Goal: Task Accomplishment & Management: Manage account settings

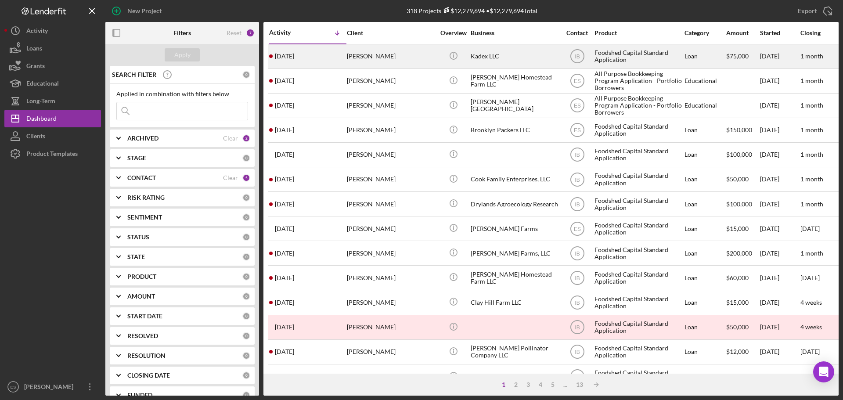
click at [500, 54] on div "Kadex LLC" at bounding box center [515, 56] width 88 height 23
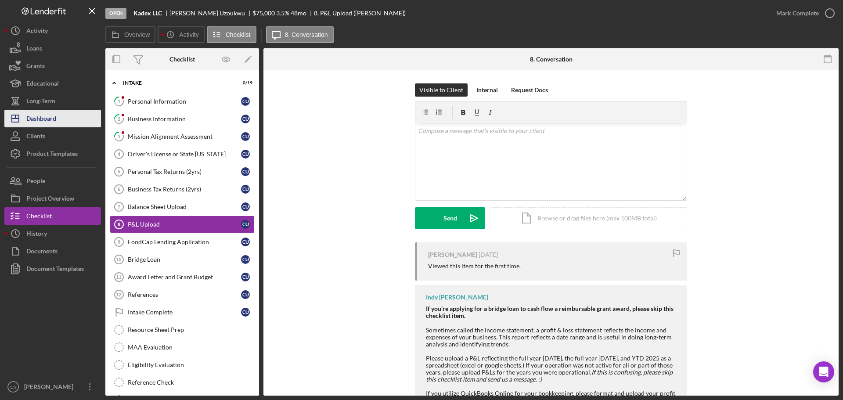
click at [68, 118] on button "Icon/Dashboard Dashboard" at bounding box center [52, 119] width 97 height 18
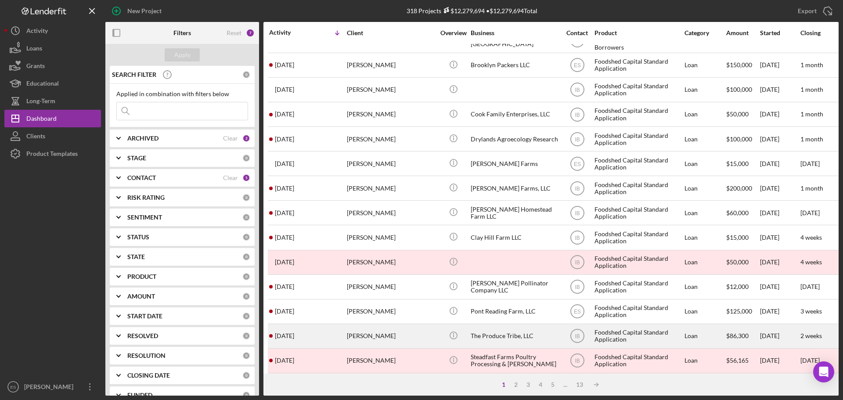
scroll to position [88, 0]
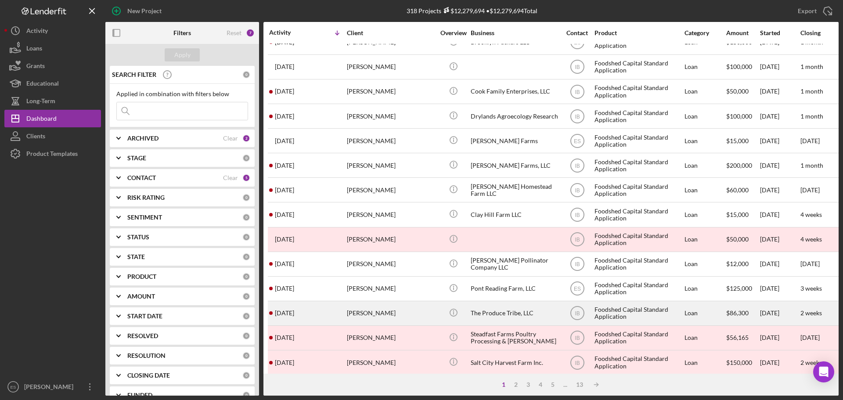
click at [439, 312] on div "Icon/Info" at bounding box center [453, 313] width 33 height 23
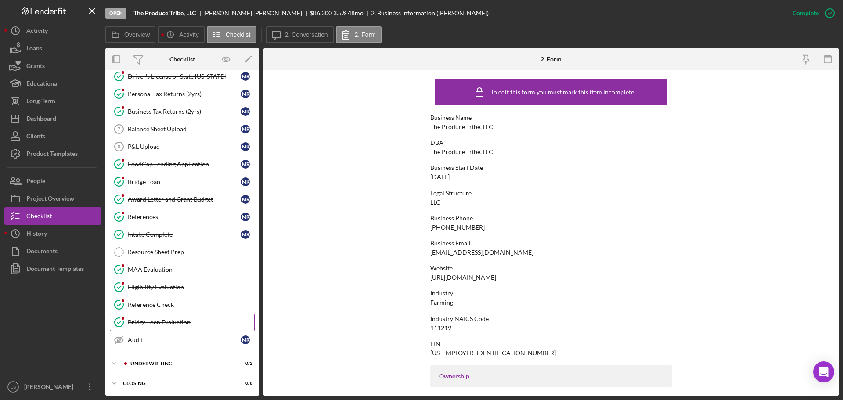
scroll to position [79, 0]
click at [173, 381] on div "Icon/Expander Closing 0 / 8" at bounding box center [182, 382] width 154 height 18
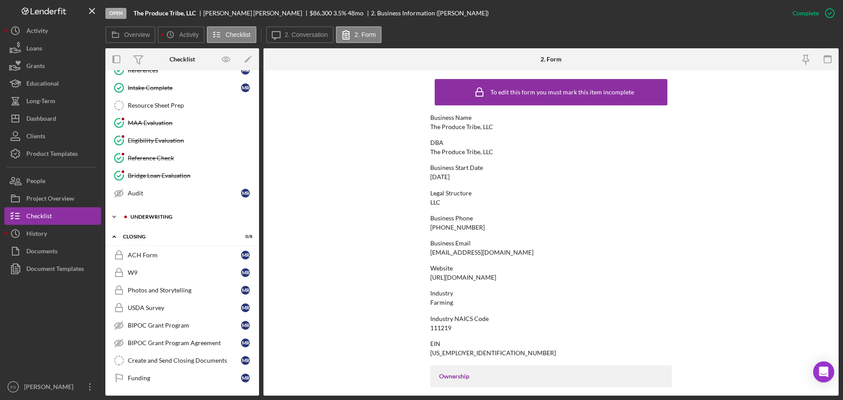
click at [168, 218] on div "Underwriting" at bounding box center [189, 216] width 118 height 5
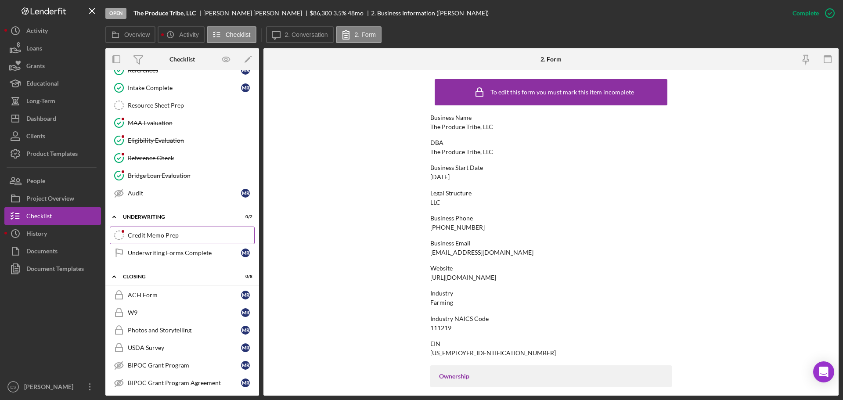
click at [155, 252] on div "Underwriting Forms Complete" at bounding box center [184, 252] width 113 height 7
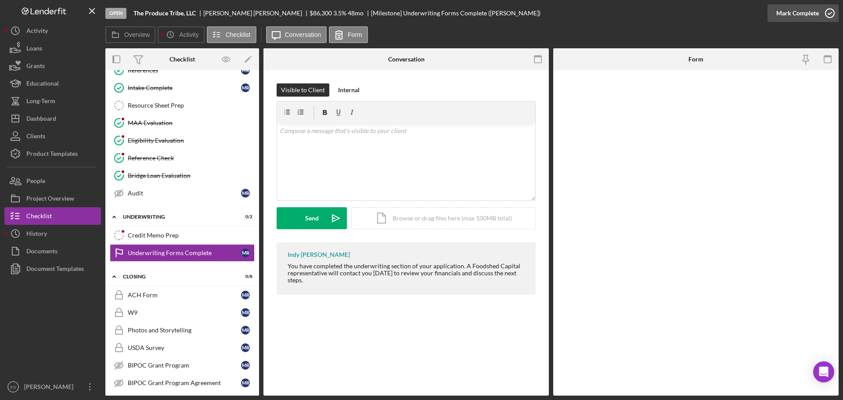
click at [800, 12] on div "Mark Complete" at bounding box center [797, 13] width 43 height 18
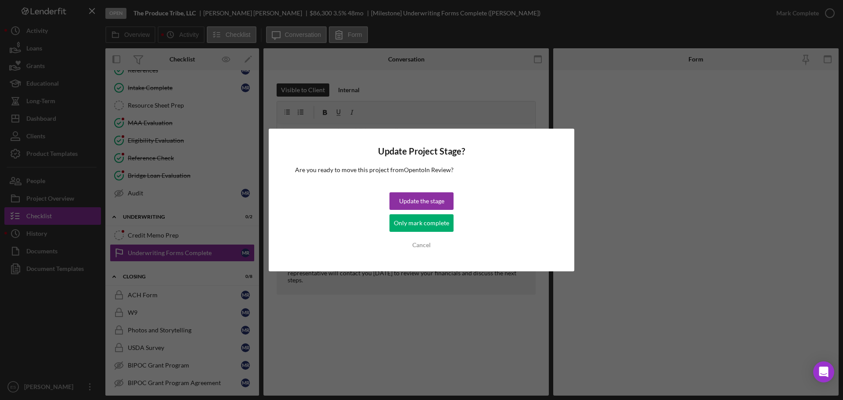
click at [397, 219] on div "Only mark complete" at bounding box center [421, 223] width 55 height 18
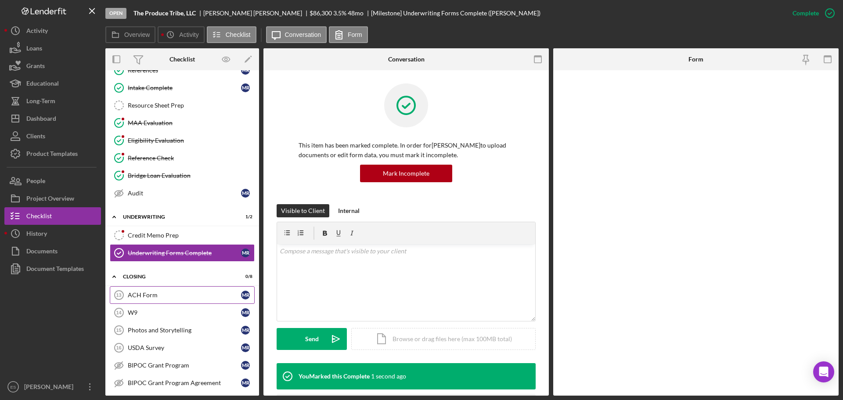
drag, startPoint x: 166, startPoint y: 297, endPoint x: 170, endPoint y: 287, distance: 11.3
click at [166, 297] on div "ACH Form" at bounding box center [184, 295] width 113 height 7
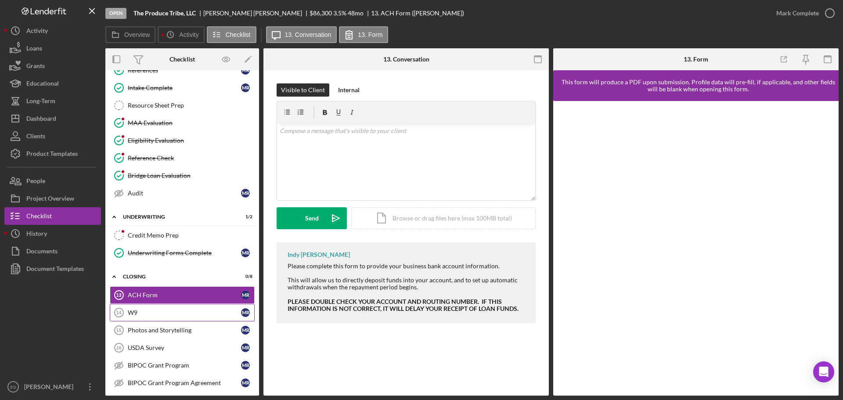
click at [168, 312] on div "W9" at bounding box center [184, 312] width 113 height 7
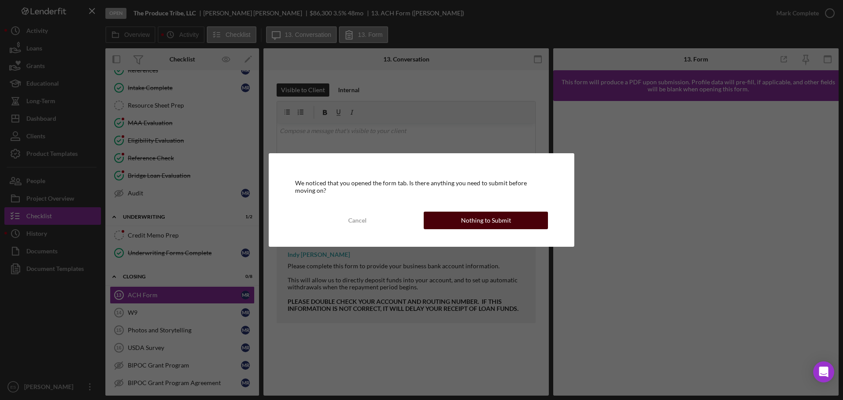
click at [464, 227] on div "Nothing to Submit" at bounding box center [486, 221] width 50 height 18
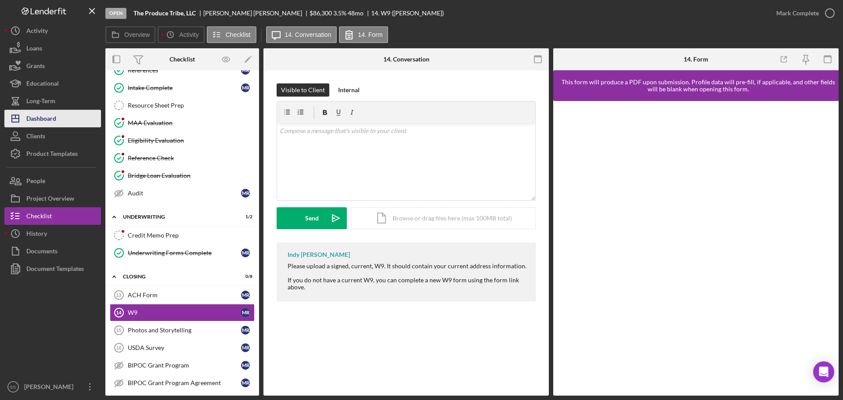
click at [68, 118] on button "Icon/Dashboard Dashboard" at bounding box center [52, 119] width 97 height 18
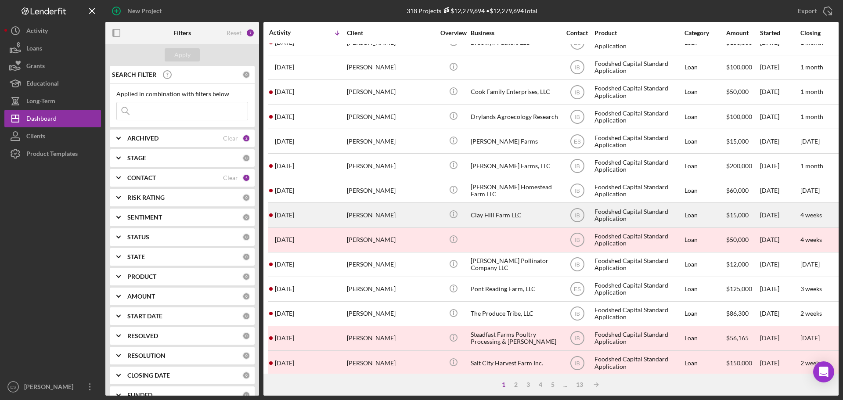
scroll to position [88, 0]
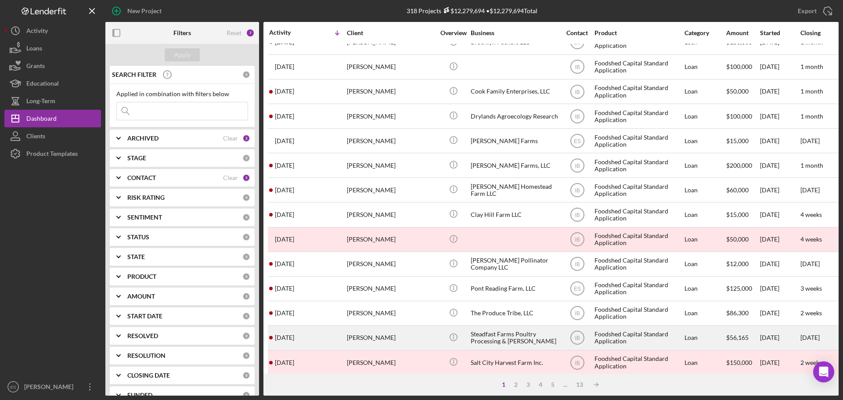
click at [490, 333] on div "Steadfast Farms Poultry Processing & [PERSON_NAME]" at bounding box center [515, 337] width 88 height 23
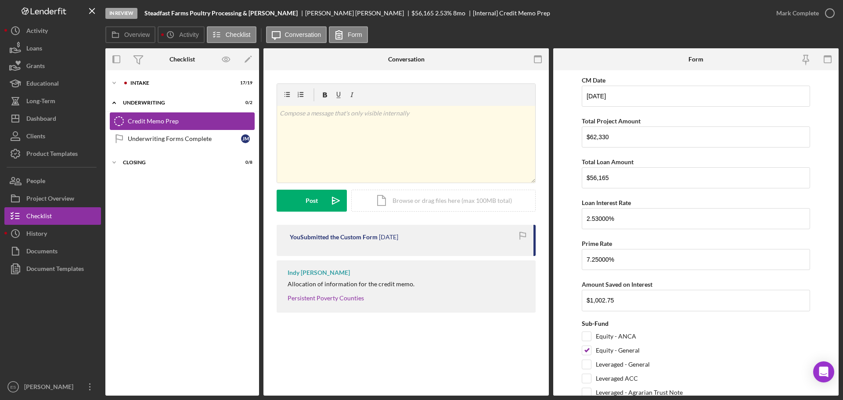
click at [181, 120] on div "Credit Memo Prep" at bounding box center [191, 121] width 126 height 7
click at [788, 10] on div "Mark Complete" at bounding box center [797, 13] width 43 height 18
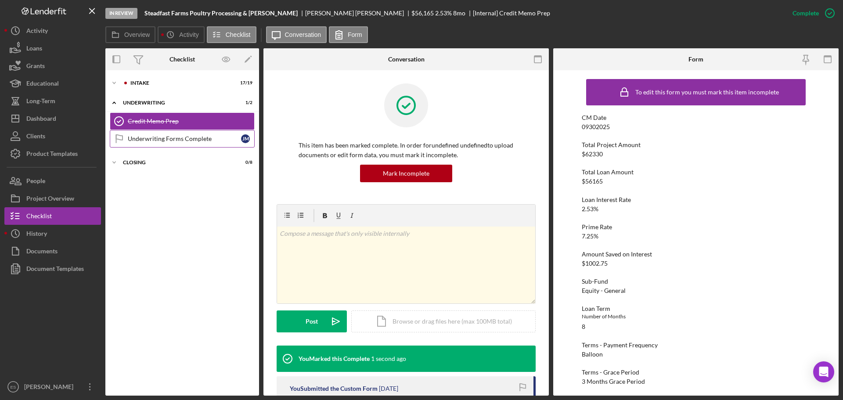
click at [161, 133] on link "Underwriting Forms Complete Underwriting Forms Complete [PERSON_NAME]" at bounding box center [182, 139] width 145 height 18
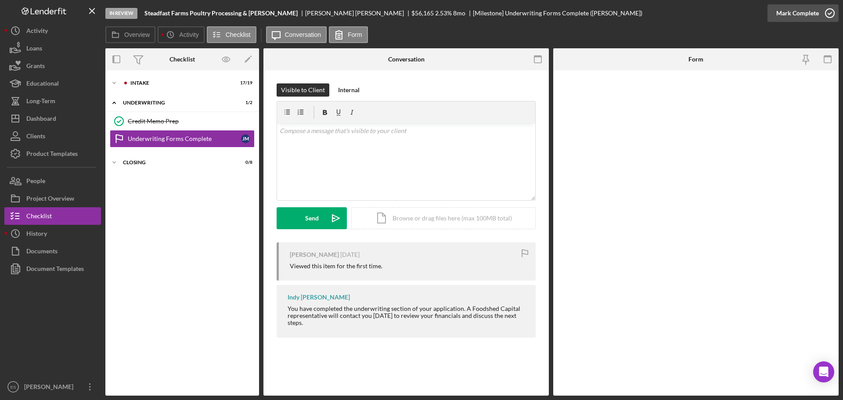
drag, startPoint x: 821, startPoint y: 0, endPoint x: 814, endPoint y: 4, distance: 8.4
click at [820, 1] on div "Mark Complete" at bounding box center [802, 13] width 71 height 26
click at [812, 7] on div "Mark Complete" at bounding box center [797, 13] width 43 height 18
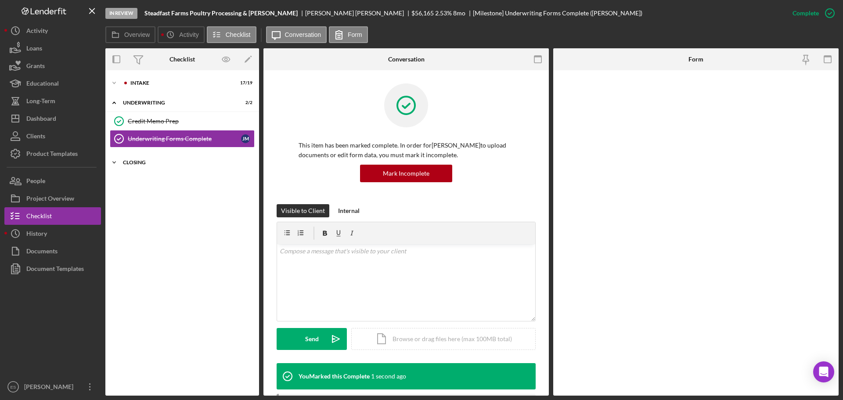
click at [143, 163] on div "Closing" at bounding box center [185, 162] width 125 height 5
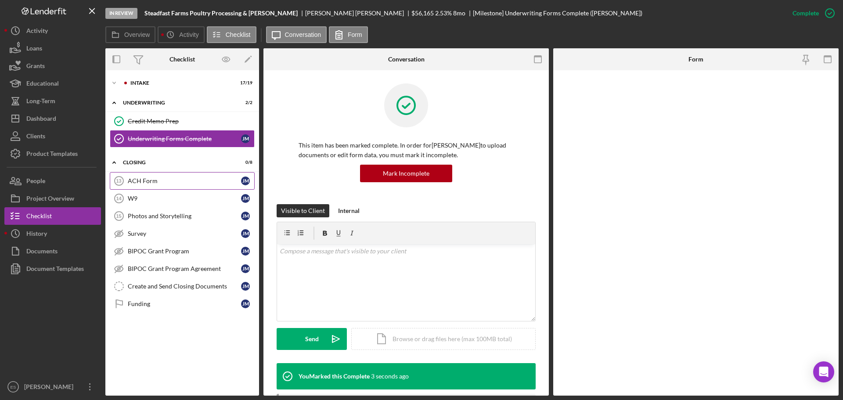
click at [142, 181] on div "ACH Form" at bounding box center [184, 180] width 113 height 7
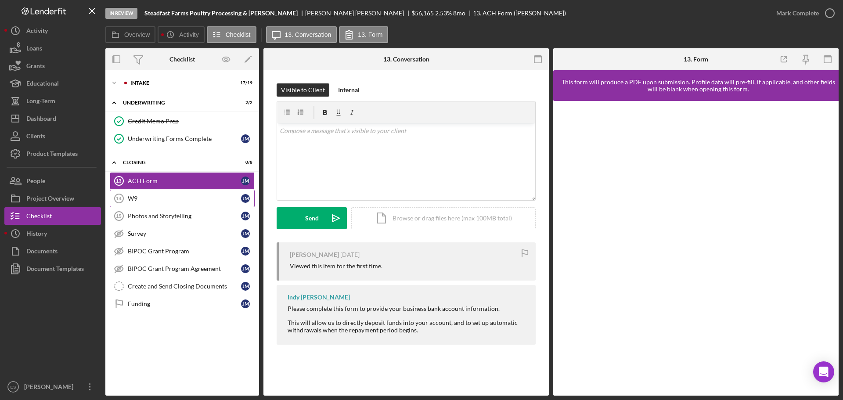
click at [183, 195] on div "W9" at bounding box center [184, 198] width 113 height 7
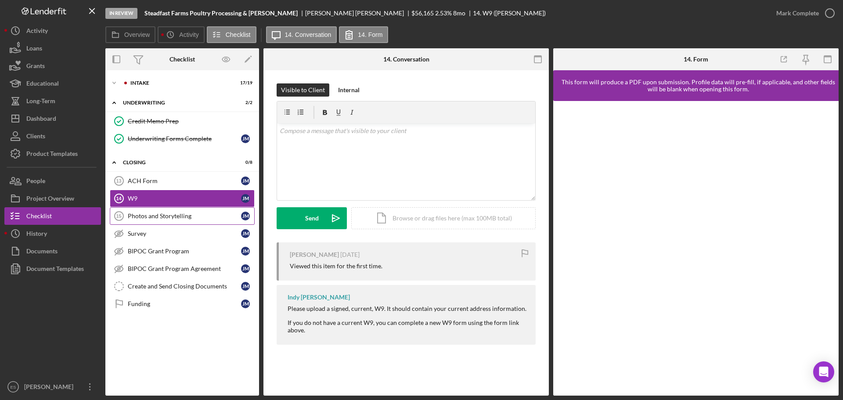
click at [199, 219] on div "Photos and Storytelling" at bounding box center [184, 215] width 113 height 7
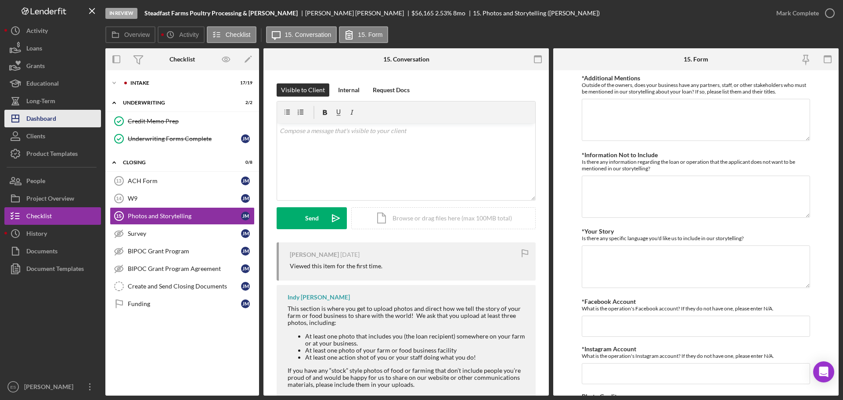
click at [46, 115] on div "Dashboard" at bounding box center [41, 120] width 30 height 20
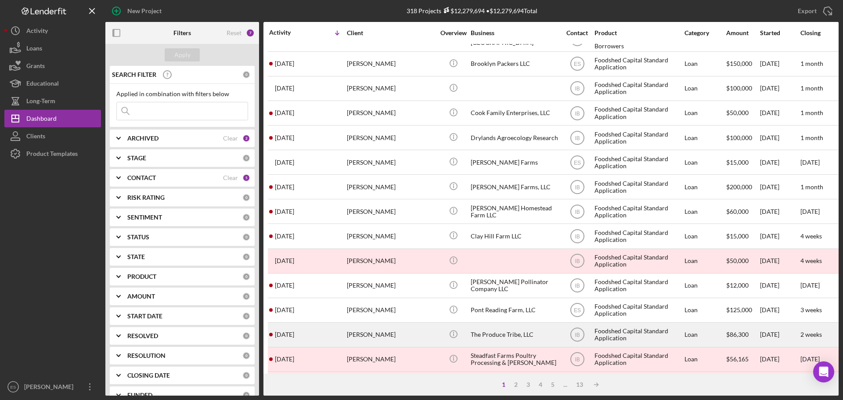
scroll to position [88, 0]
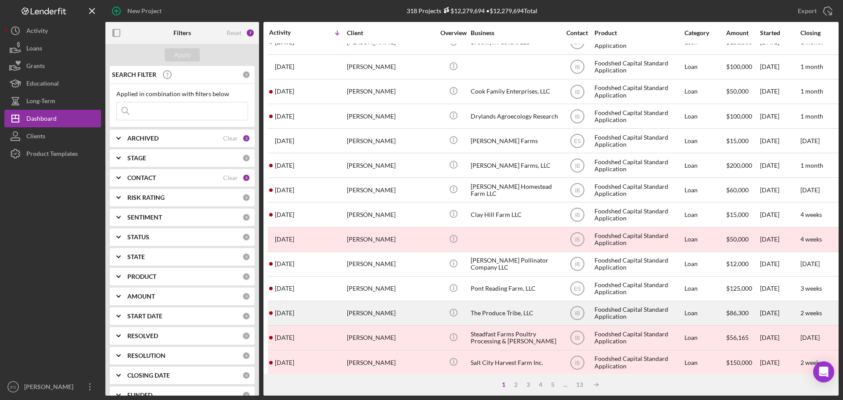
click at [416, 312] on div "[PERSON_NAME]" at bounding box center [391, 313] width 88 height 23
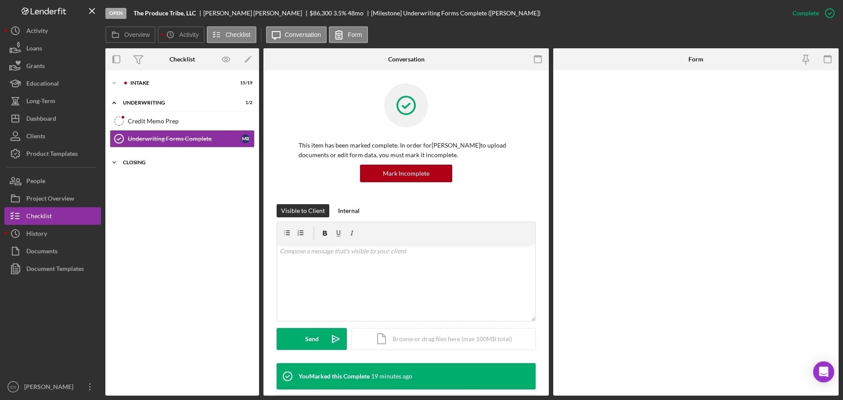
click at [145, 158] on div "Icon/Expander Closing 0 / 8" at bounding box center [182, 163] width 154 height 18
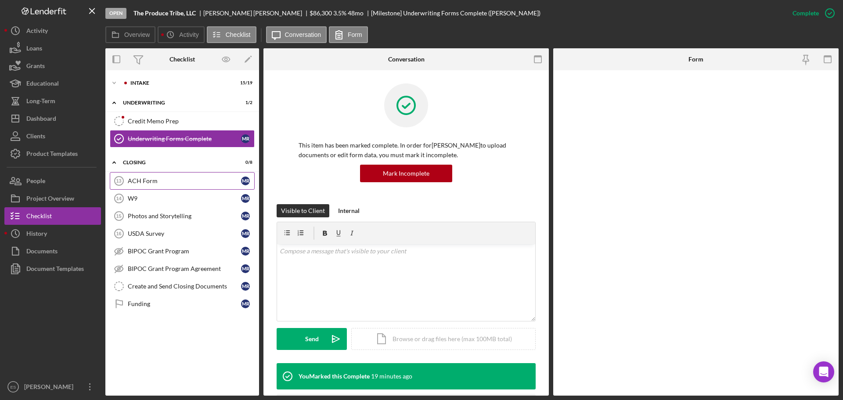
click at [140, 186] on link "ACH Form 13 ACH Form M R" at bounding box center [182, 181] width 145 height 18
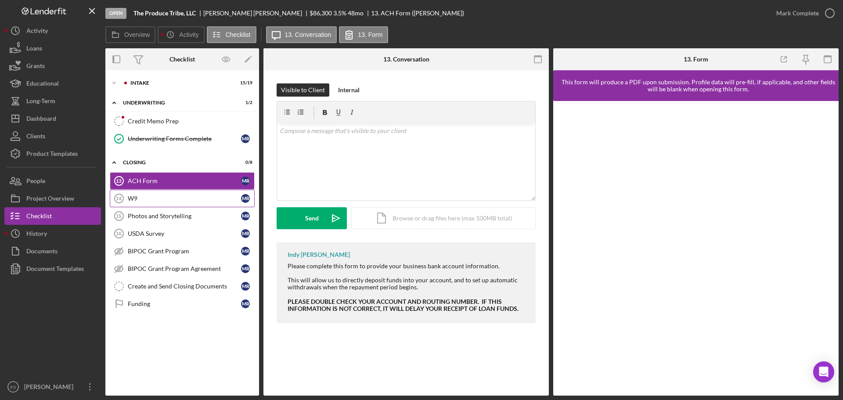
click at [202, 199] on div "W9" at bounding box center [184, 198] width 113 height 7
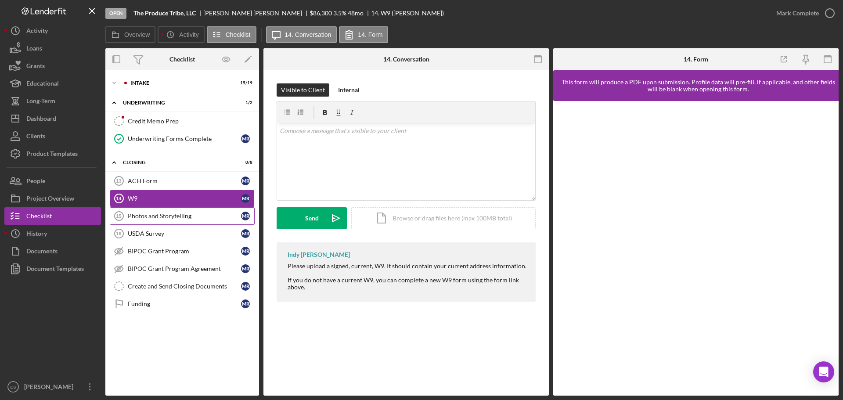
click at [202, 214] on div "Photos and Storytelling" at bounding box center [184, 215] width 113 height 7
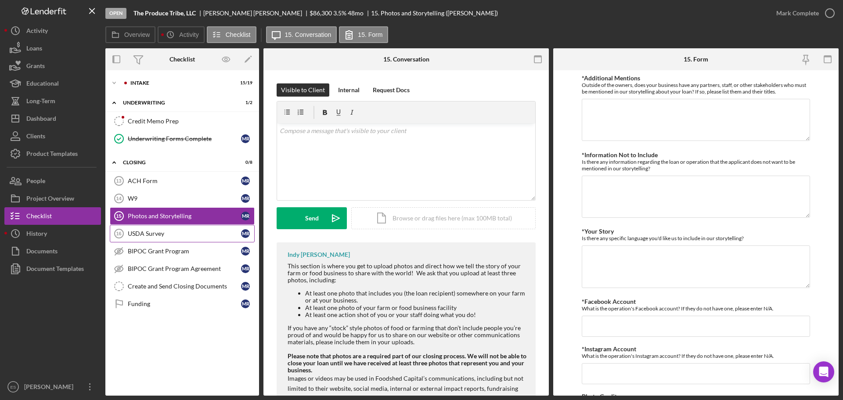
click at [172, 235] on div "USDA Survey" at bounding box center [184, 233] width 113 height 7
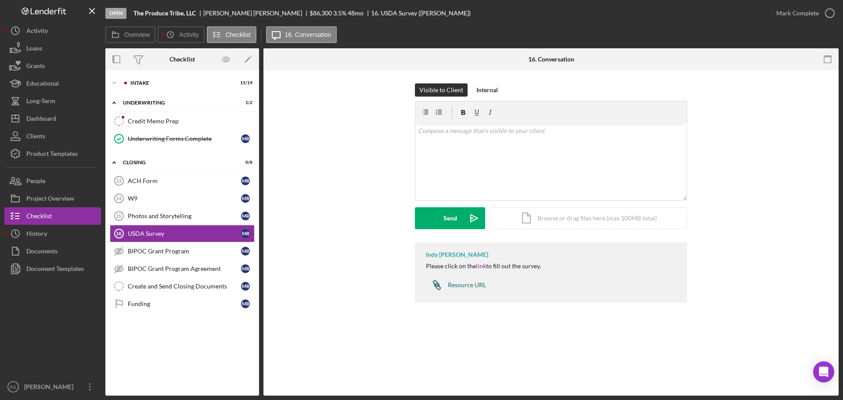
click at [467, 285] on div "Resource URL" at bounding box center [467, 284] width 38 height 7
click at [60, 118] on button "Icon/Dashboard Dashboard" at bounding box center [52, 119] width 97 height 18
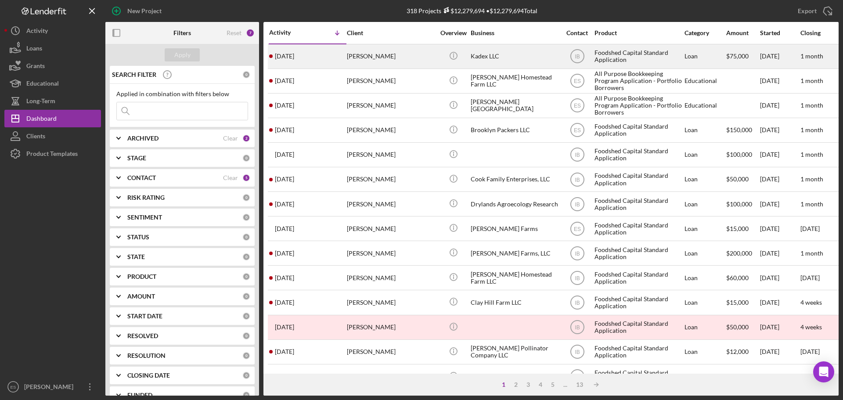
click at [425, 62] on div "[PERSON_NAME]" at bounding box center [391, 56] width 88 height 23
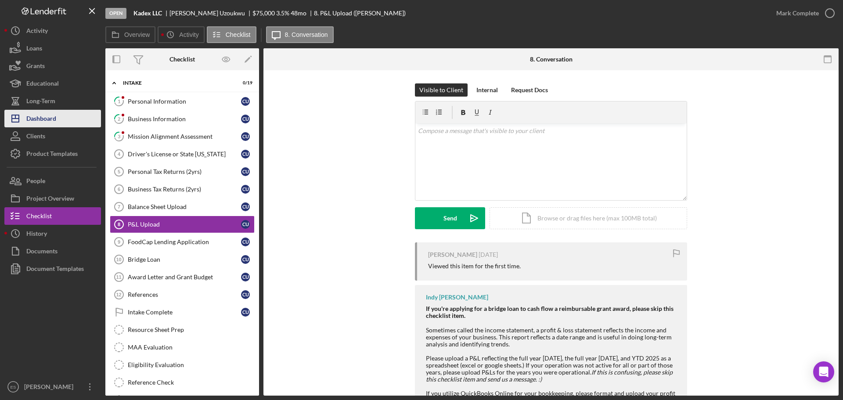
click at [71, 119] on button "Icon/Dashboard Dashboard" at bounding box center [52, 119] width 97 height 18
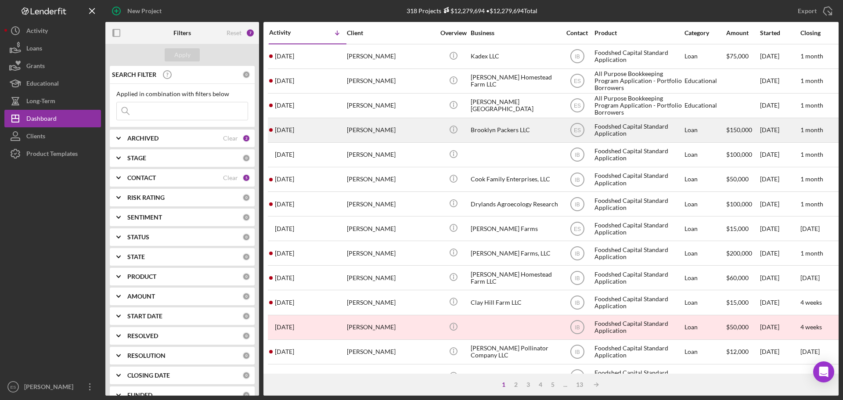
click at [410, 128] on div "[PERSON_NAME]" at bounding box center [391, 130] width 88 height 23
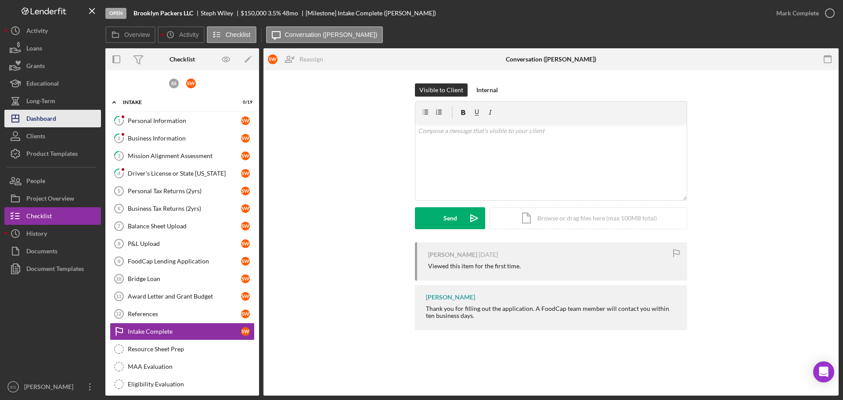
click at [64, 122] on button "Icon/Dashboard Dashboard" at bounding box center [52, 119] width 97 height 18
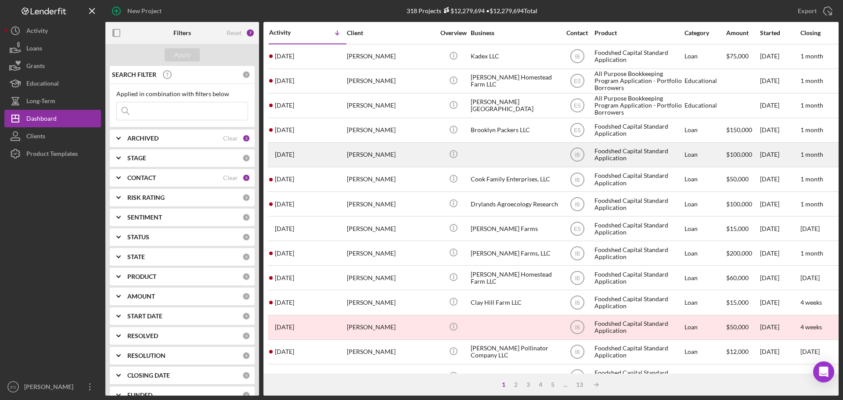
click at [395, 154] on div "[PERSON_NAME]" at bounding box center [391, 154] width 88 height 23
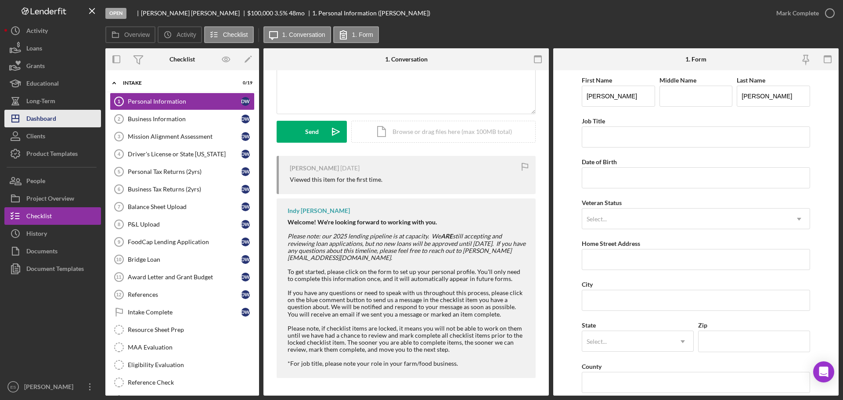
click at [62, 121] on button "Icon/Dashboard Dashboard" at bounding box center [52, 119] width 97 height 18
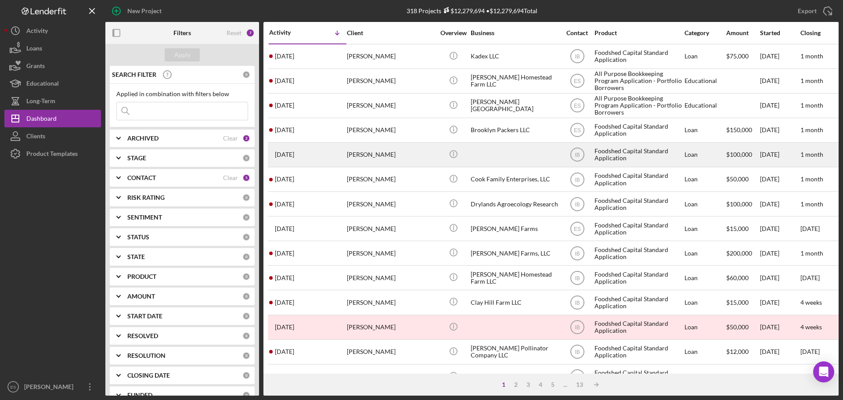
click at [365, 158] on div "[PERSON_NAME]" at bounding box center [391, 154] width 88 height 23
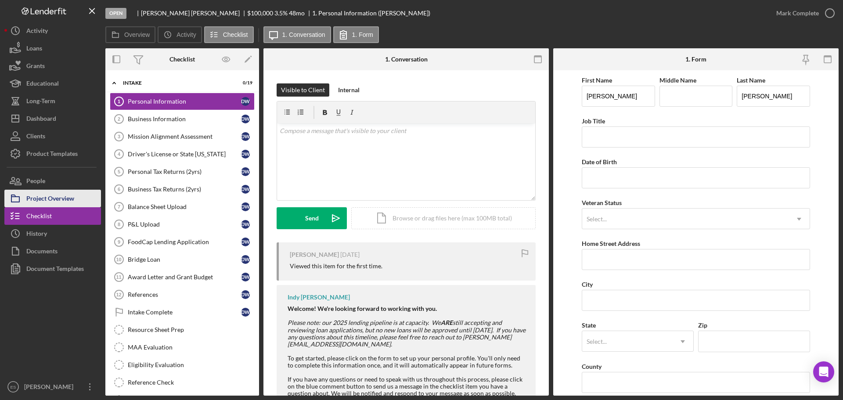
click at [68, 198] on div "Project Overview" at bounding box center [50, 200] width 48 height 20
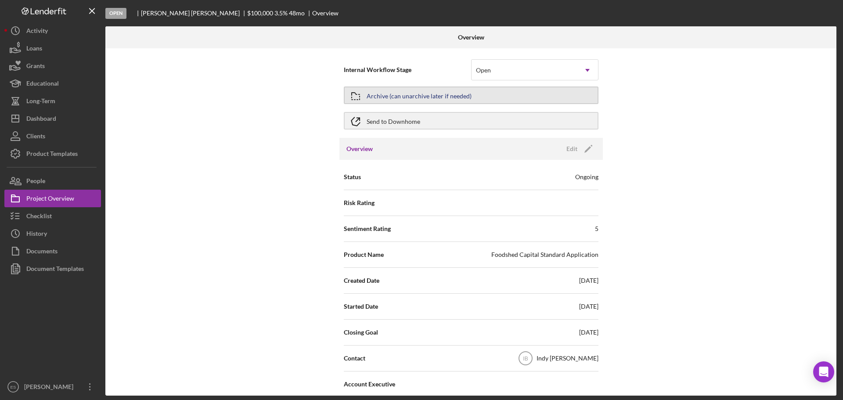
click at [419, 96] on div "Archive (can unarchive later if needed)" at bounding box center [419, 95] width 105 height 16
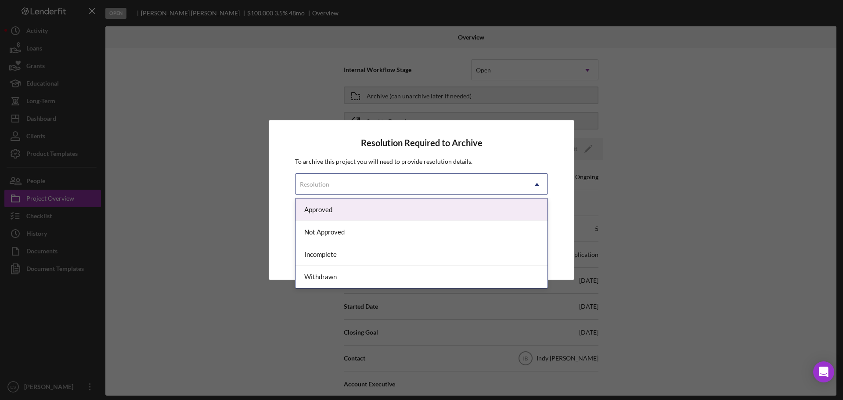
click at [356, 187] on div "Resolution" at bounding box center [410, 184] width 231 height 20
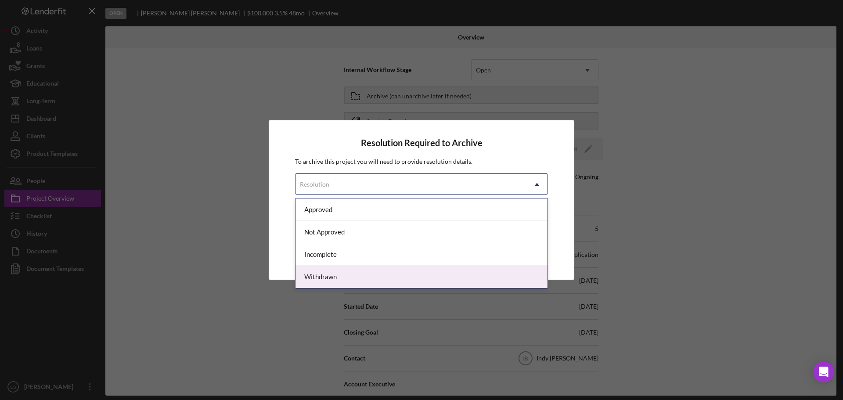
click at [311, 275] on div "Withdrawn" at bounding box center [421, 277] width 252 height 22
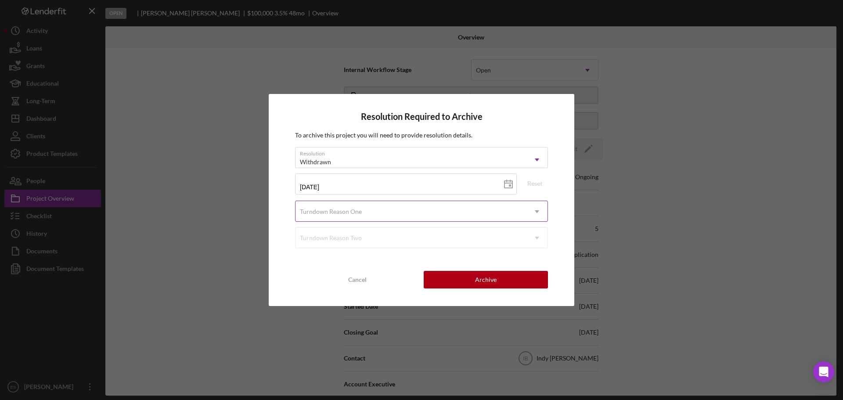
click at [320, 207] on div "Turndown Reason One" at bounding box center [410, 212] width 231 height 20
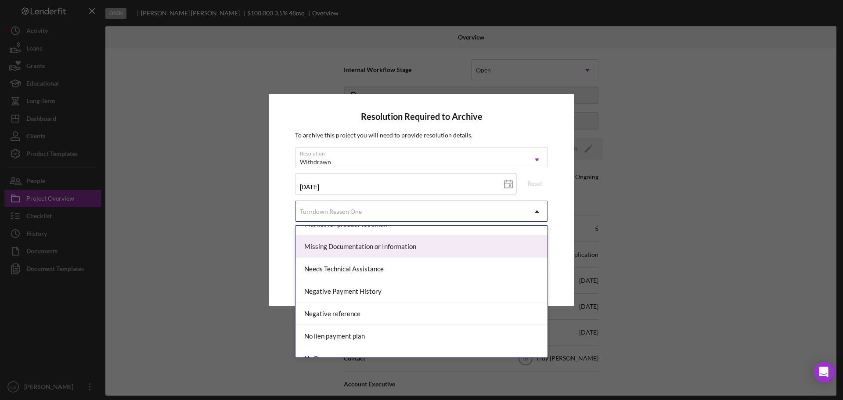
scroll to position [527, 0]
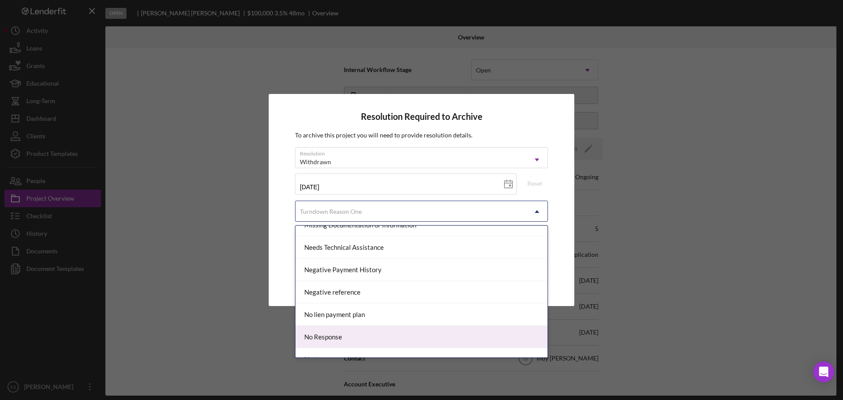
click at [326, 338] on div "No Response" at bounding box center [421, 337] width 252 height 22
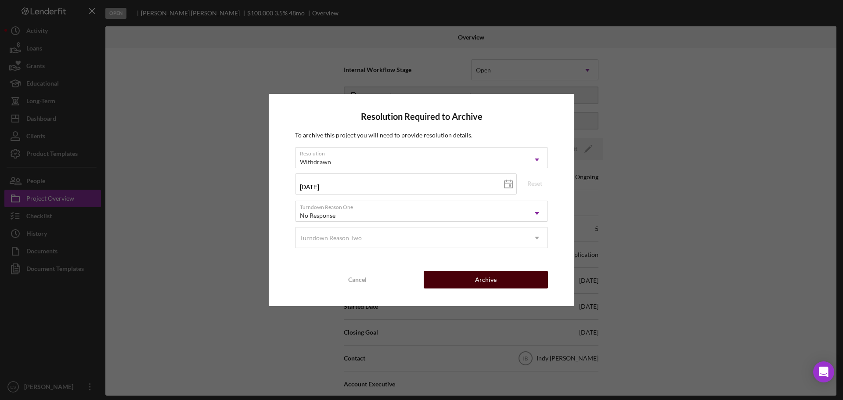
click at [478, 276] on div "Archive" at bounding box center [486, 280] width 22 height 18
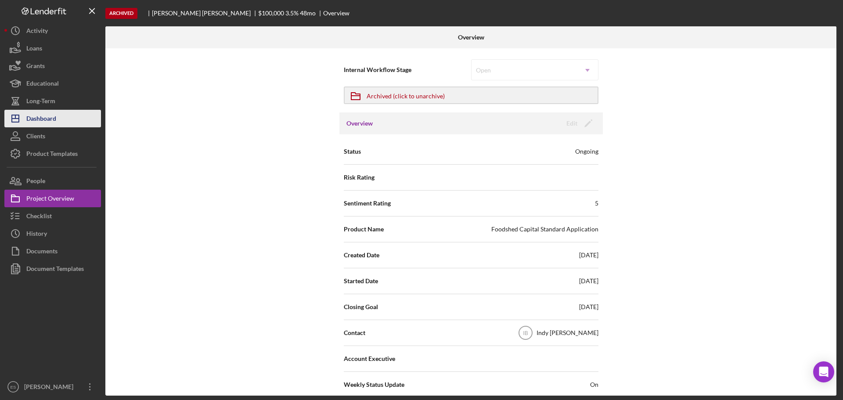
click at [47, 117] on div "Dashboard" at bounding box center [41, 120] width 30 height 20
